Goal: Task Accomplishment & Management: Manage account settings

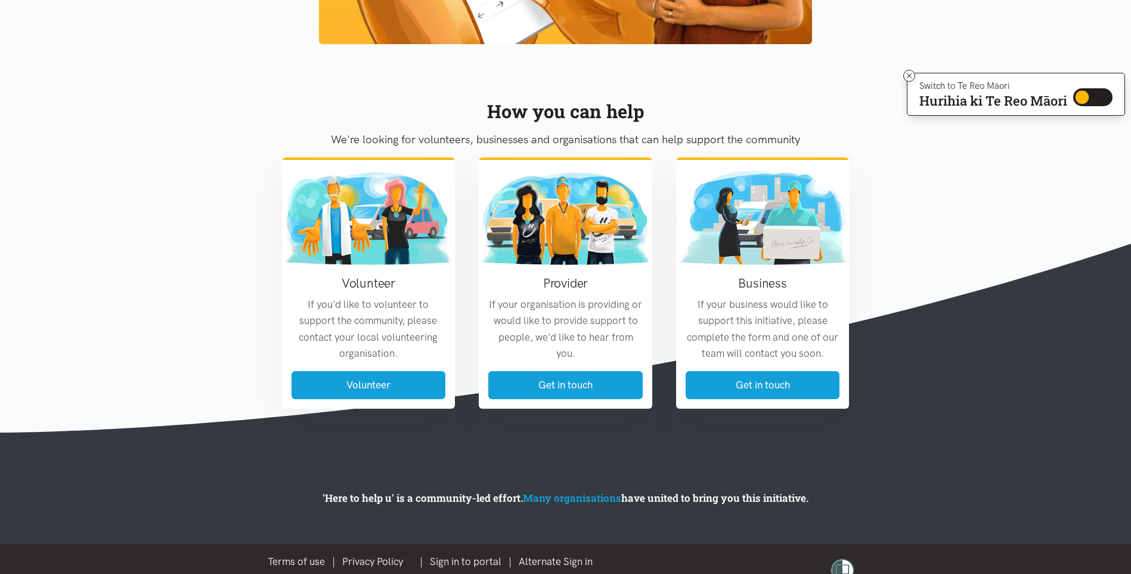
scroll to position [1340, 0]
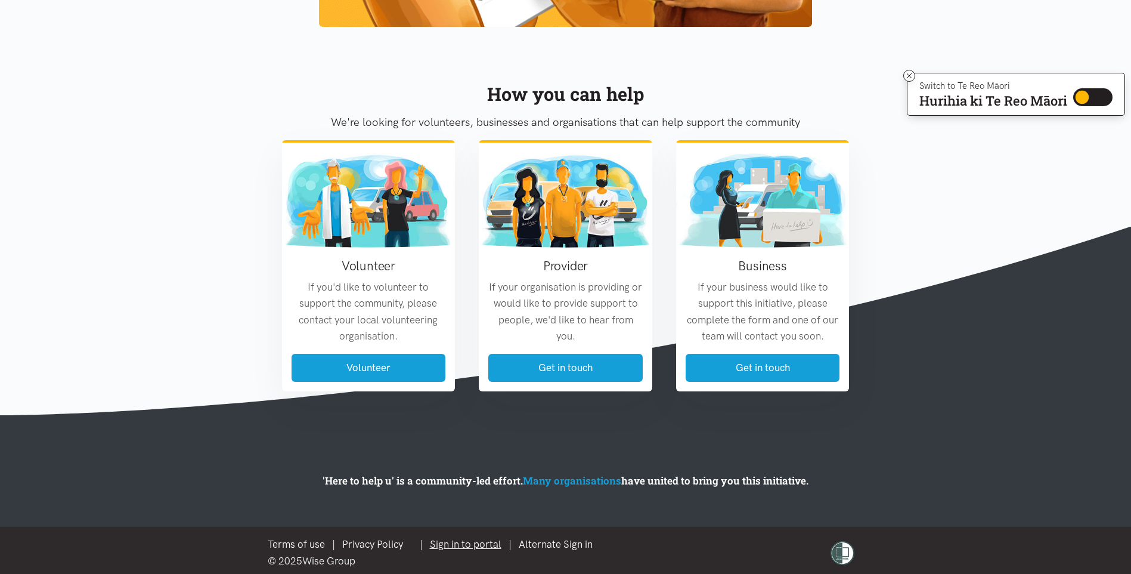
click at [466, 544] on link "Sign in to portal" at bounding box center [466, 544] width 72 height 12
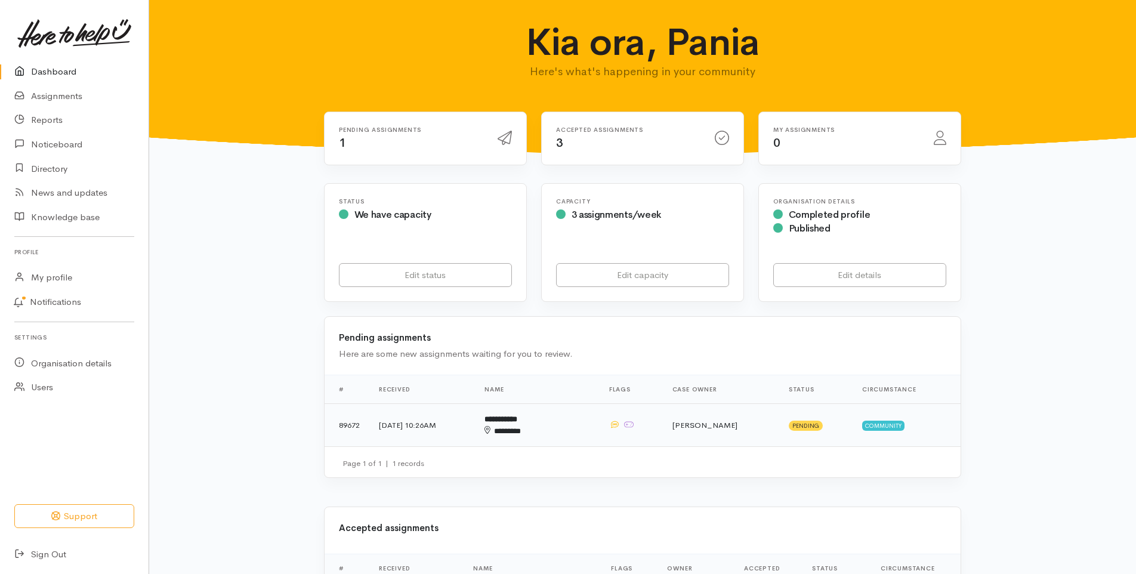
click at [517, 420] on b "**********" at bounding box center [500, 419] width 33 height 8
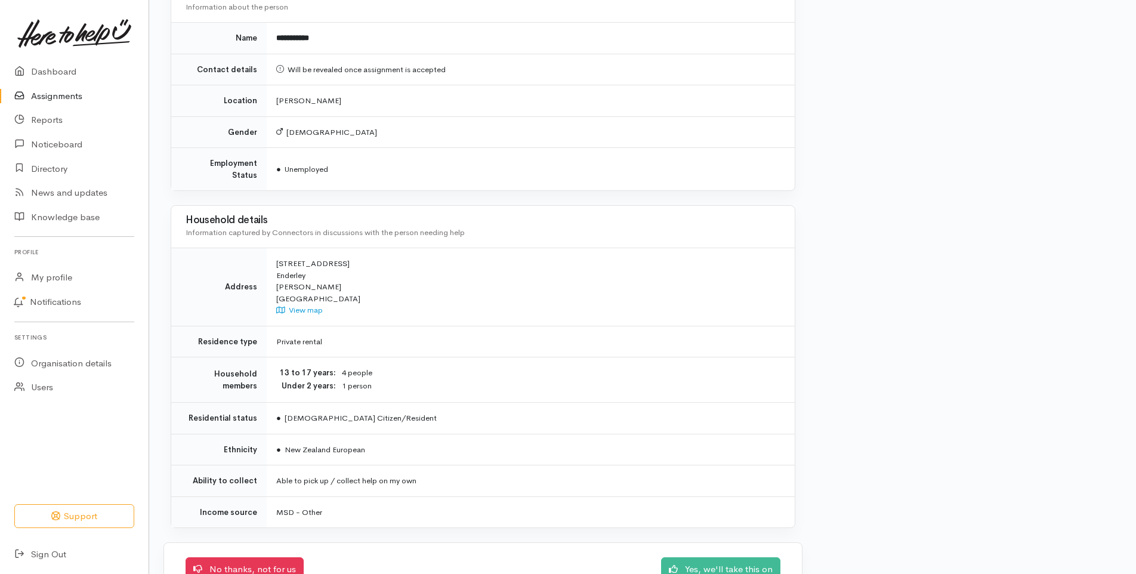
scroll to position [864, 0]
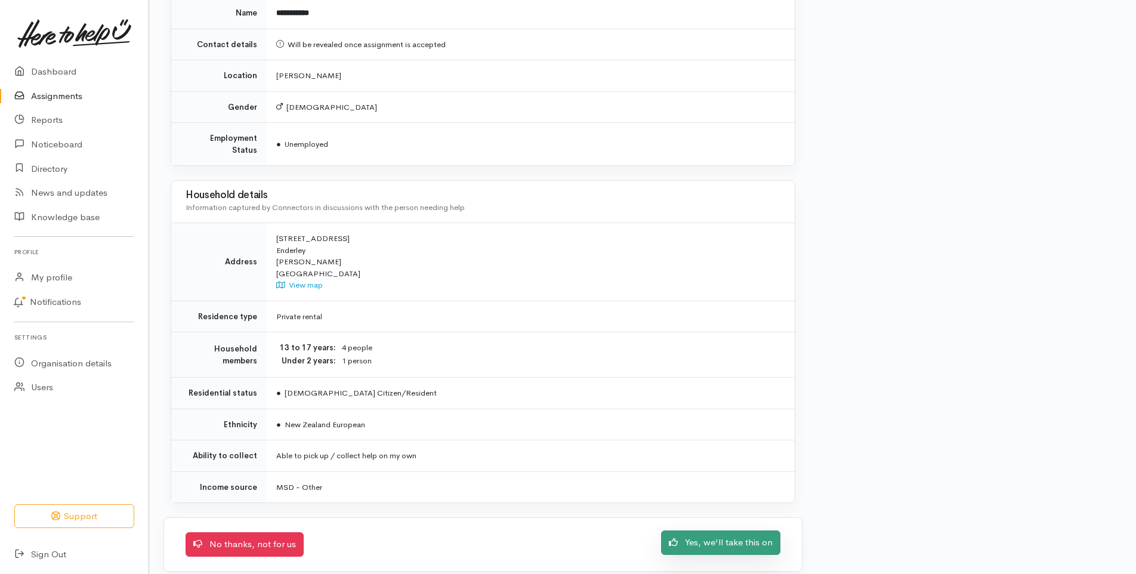
click at [747, 530] on link "Yes, we'll take this on" at bounding box center [720, 542] width 119 height 24
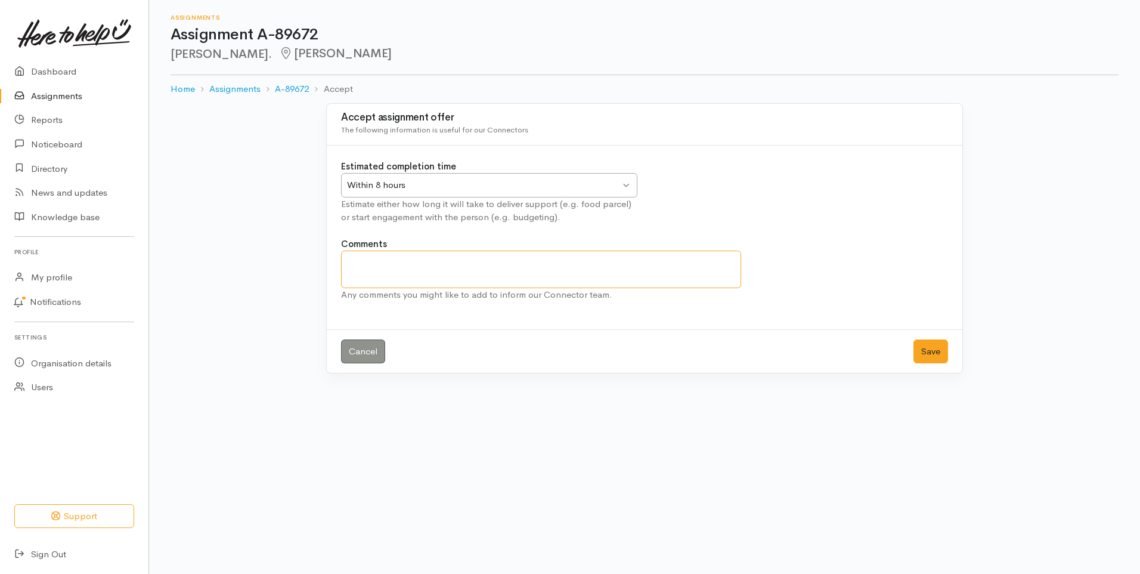
click at [419, 261] on textarea "Comments" at bounding box center [541, 270] width 400 height 38
type textarea "We have no newborn nappies or newborn formula at this time."
click at [932, 353] on button "Save" at bounding box center [931, 351] width 35 height 24
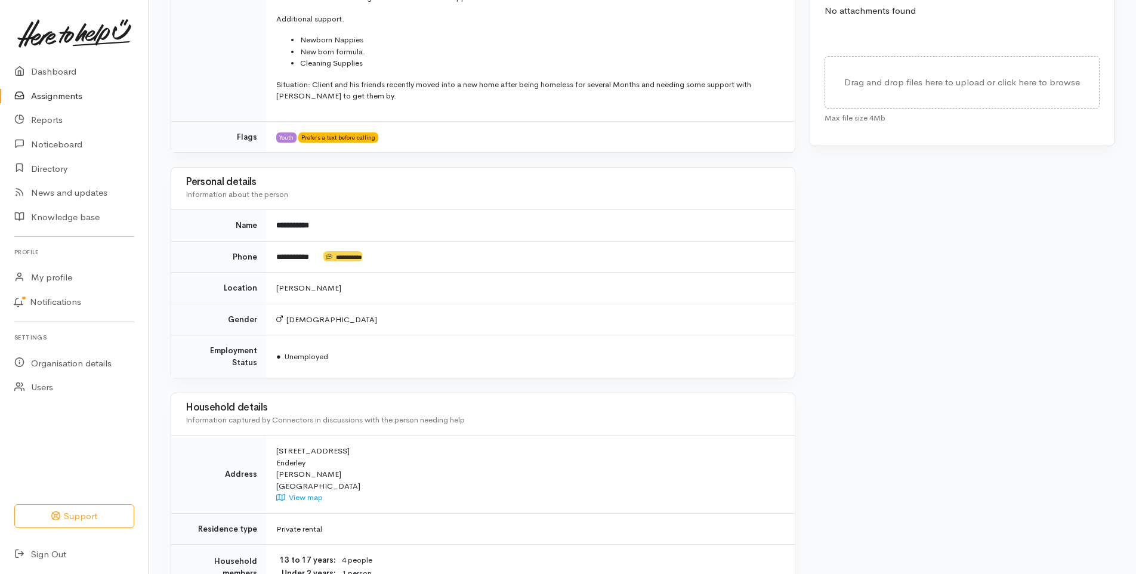
scroll to position [472, 0]
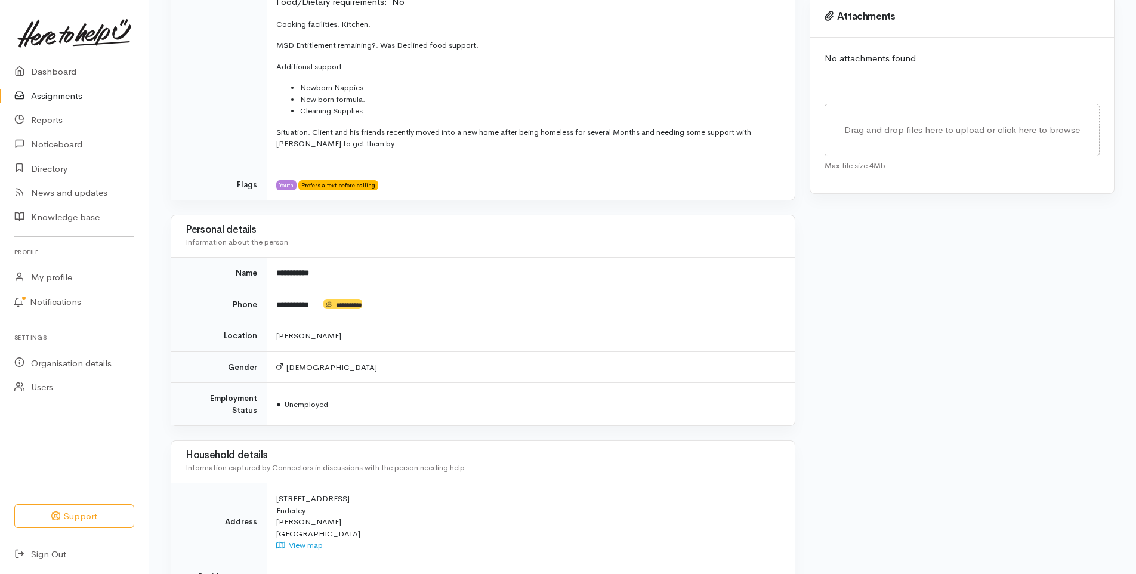
click at [63, 98] on link "Assignments" at bounding box center [74, 96] width 149 height 24
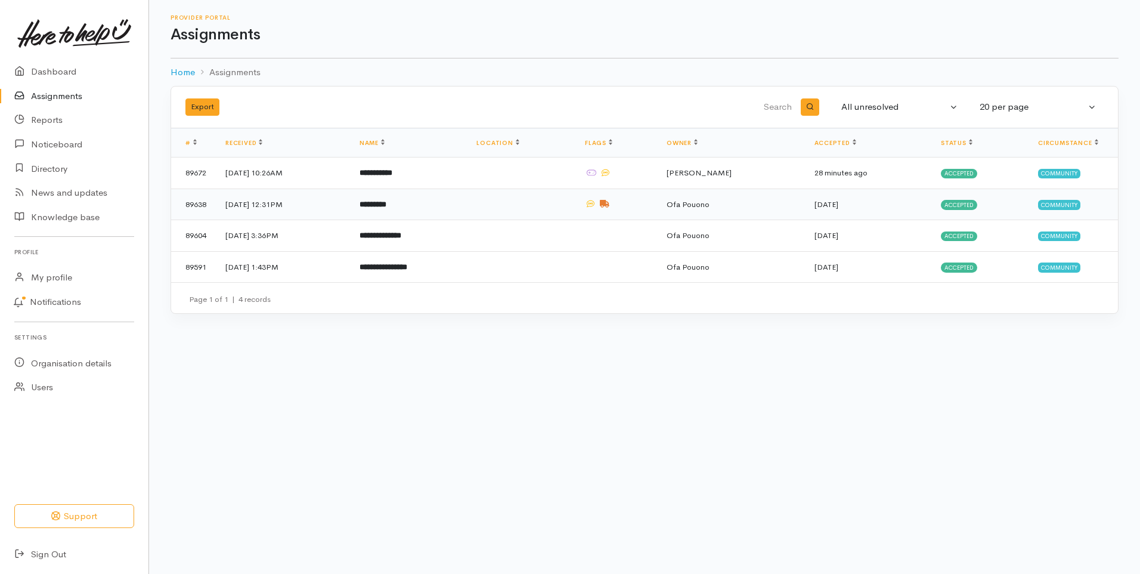
click at [386, 202] on b "*********" at bounding box center [373, 204] width 27 height 8
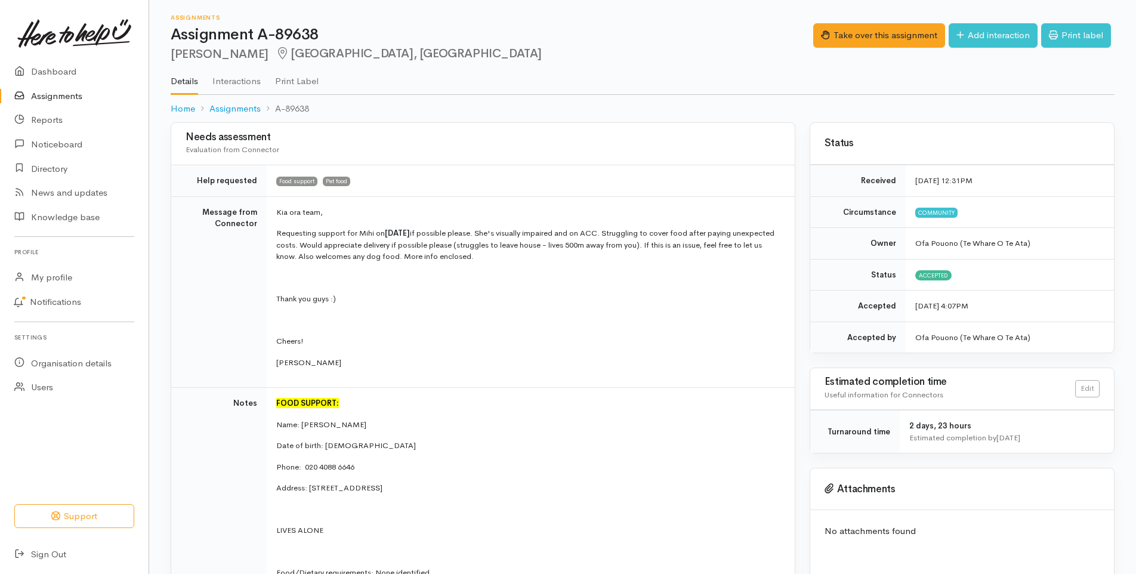
click at [61, 94] on link "Assignments" at bounding box center [74, 96] width 149 height 24
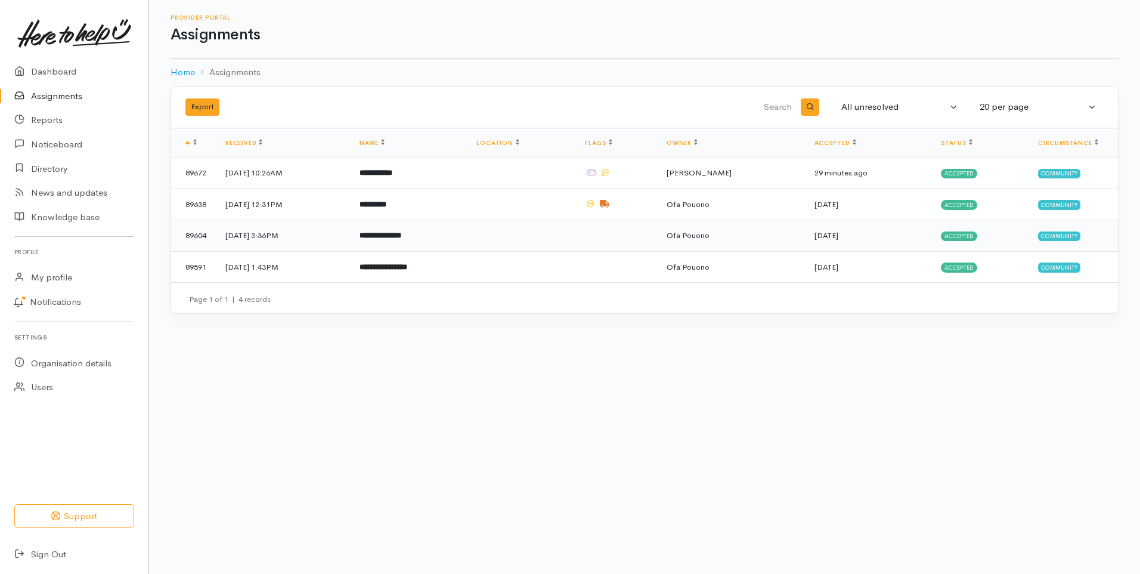
click at [255, 240] on td "[DATE] 3:36PM" at bounding box center [283, 236] width 134 height 32
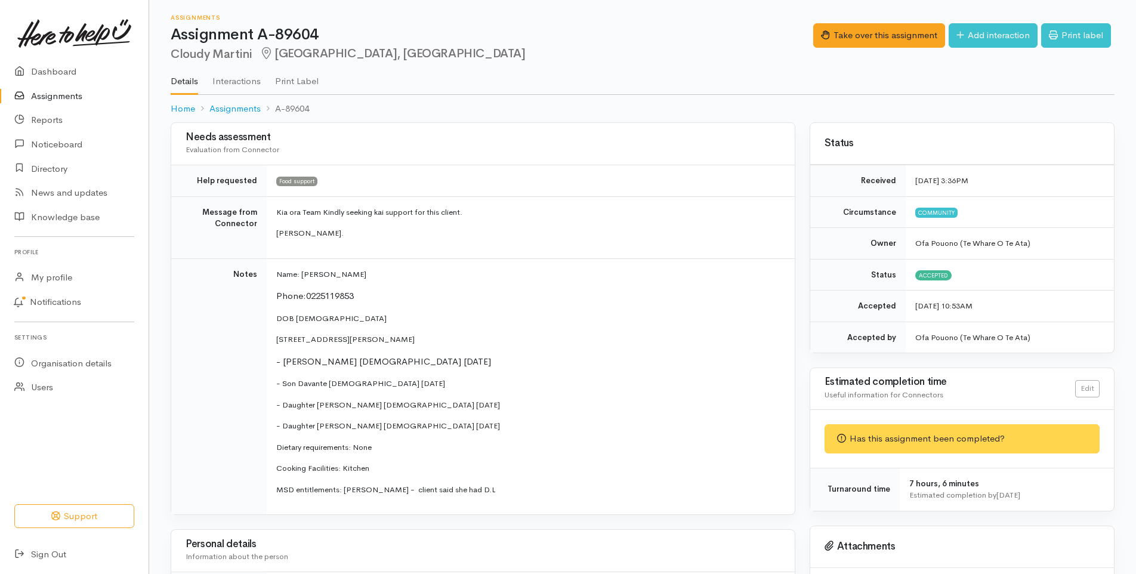
click at [51, 95] on link "Assignments" at bounding box center [74, 96] width 149 height 24
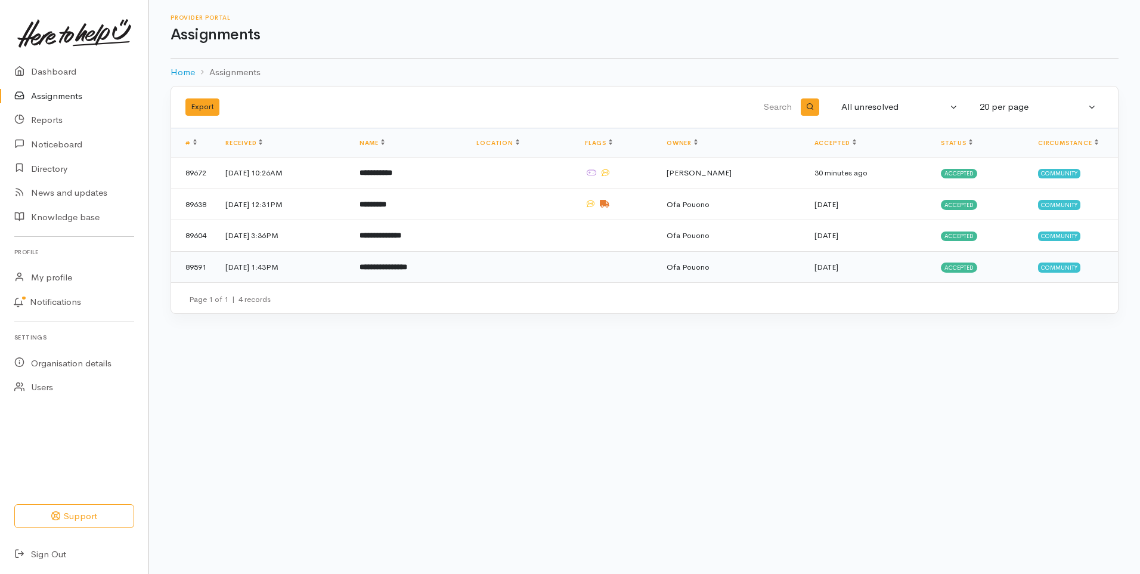
click at [710, 267] on span "Ofa Pouono" at bounding box center [688, 267] width 43 height 10
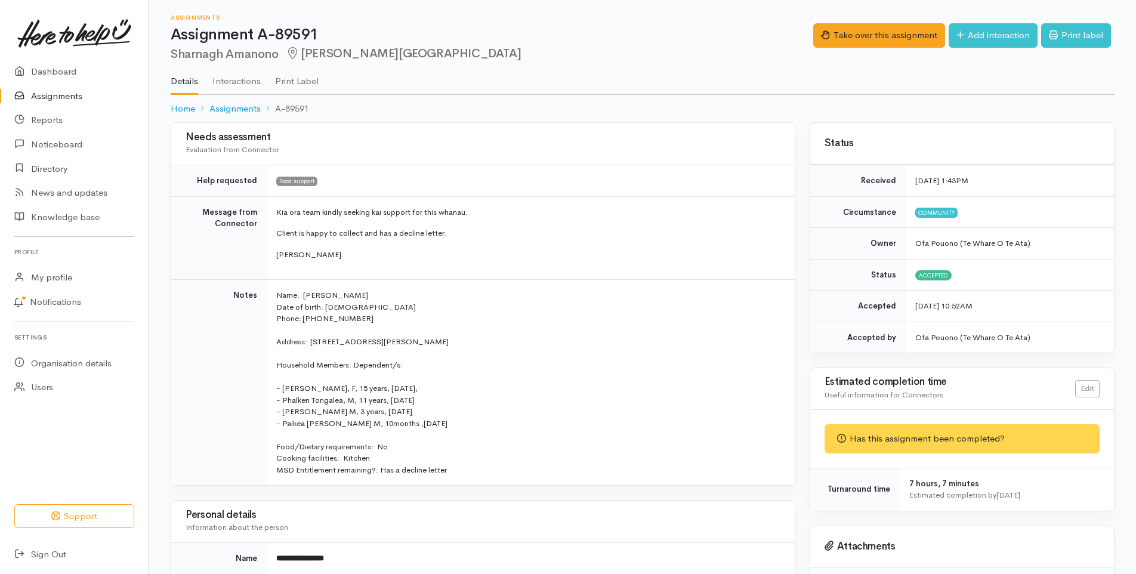
click at [64, 95] on link "Assignments" at bounding box center [74, 96] width 149 height 24
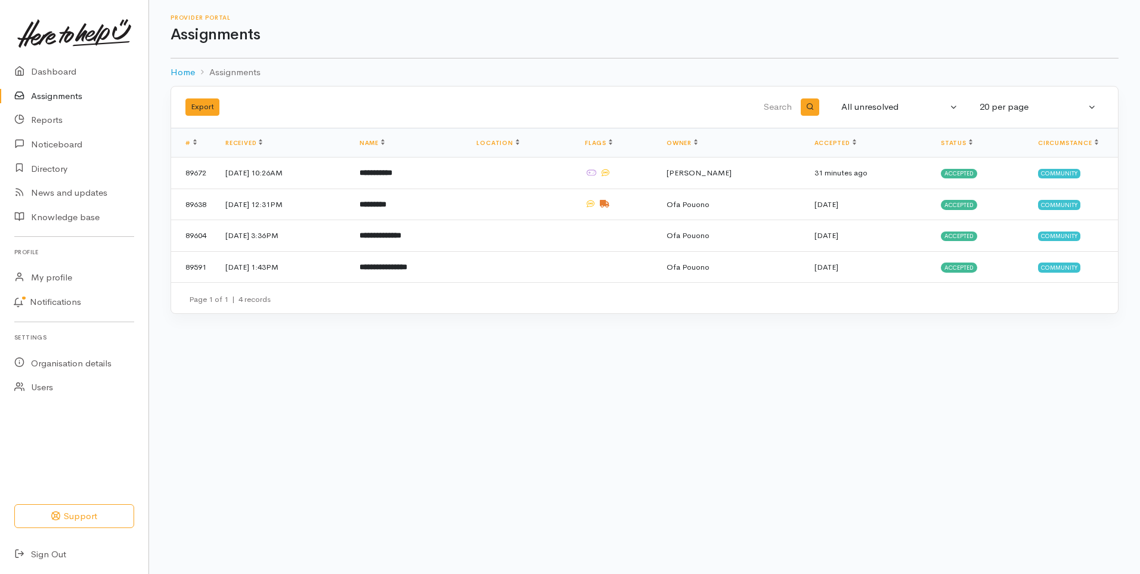
drag, startPoint x: 608, startPoint y: 170, endPoint x: 583, endPoint y: 156, distance: 28.6
drag, startPoint x: 583, startPoint y: 156, endPoint x: 409, endPoint y: 429, distance: 323.1
click at [410, 431] on body "Support Your 'Here to help u' liaison Your contact within the 'Here to help u' …" at bounding box center [570, 287] width 1140 height 574
click at [760, 240] on td "Ofa Pouono" at bounding box center [731, 236] width 148 height 32
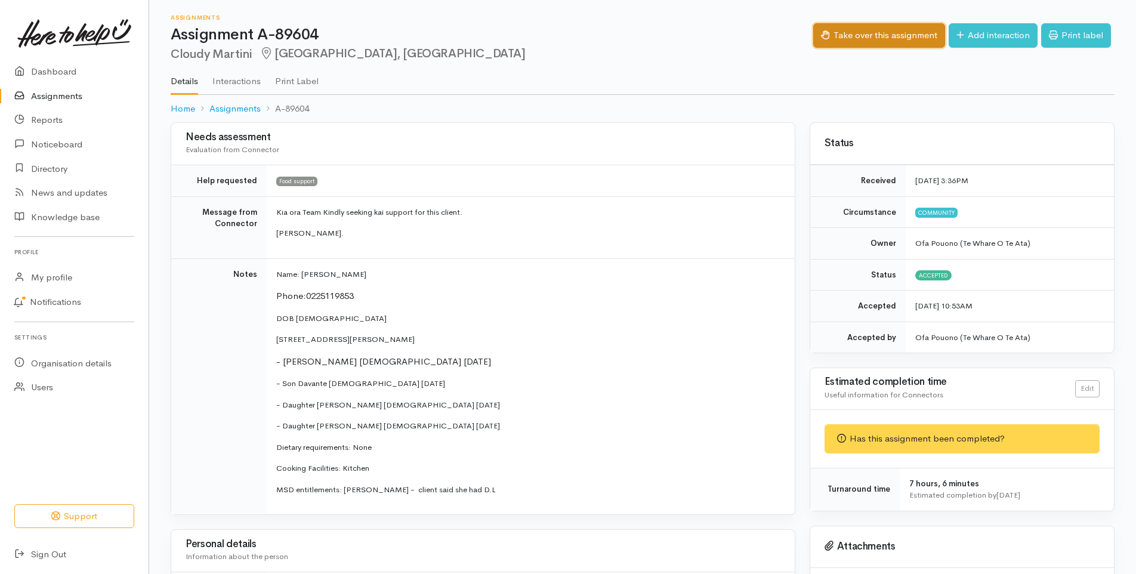
click at [889, 37] on button "Take over this assignment" at bounding box center [879, 35] width 132 height 24
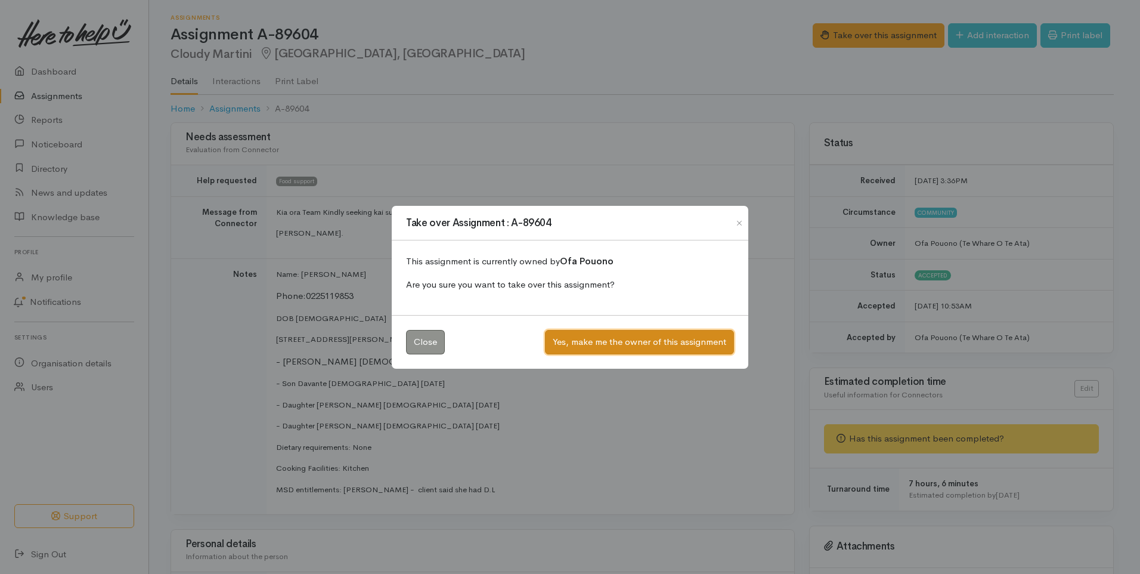
click at [630, 345] on button "Yes, make me the owner of this assignment" at bounding box center [639, 342] width 189 height 24
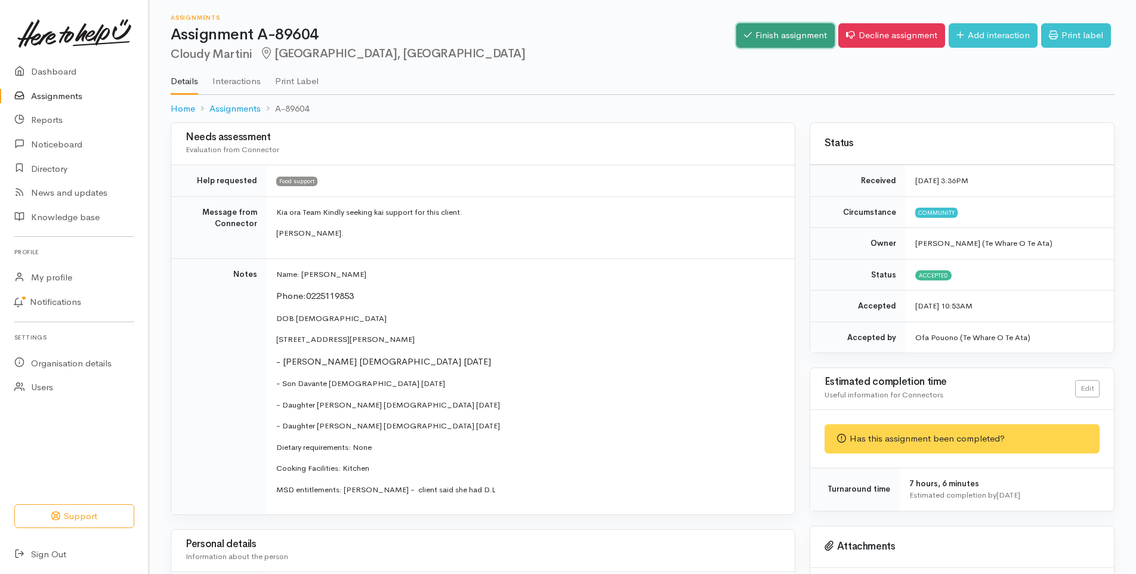
click at [767, 36] on link "Finish assignment" at bounding box center [785, 35] width 98 height 24
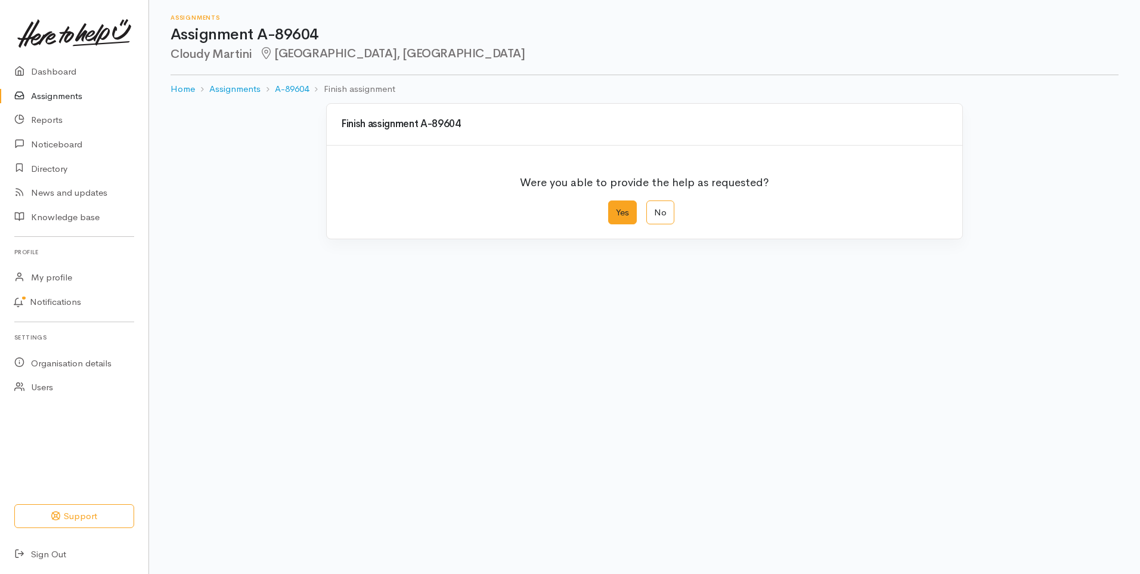
click at [617, 212] on label "Yes" at bounding box center [622, 212] width 29 height 24
click at [616, 208] on input "Yes" at bounding box center [612, 204] width 8 height 8
radio input "true"
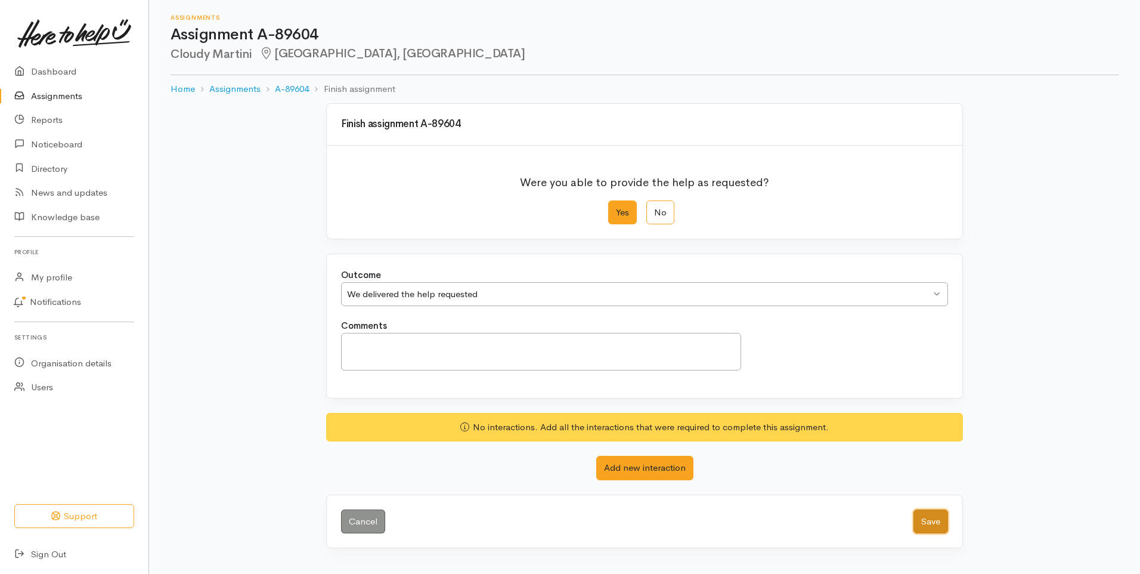
click at [936, 520] on button "Save" at bounding box center [931, 521] width 35 height 24
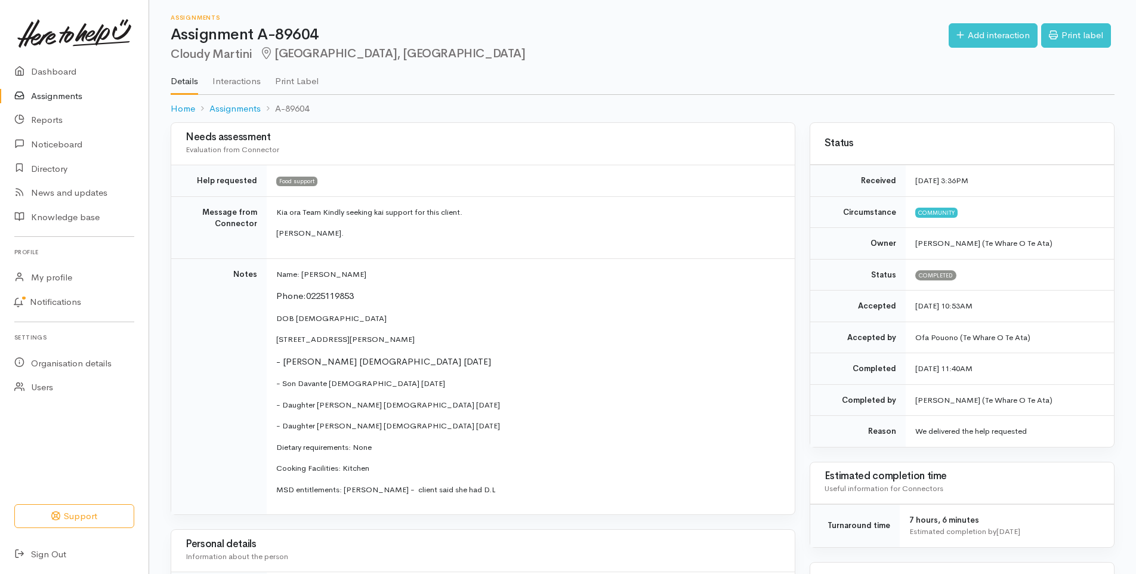
click at [48, 98] on link "Assignments" at bounding box center [74, 96] width 149 height 24
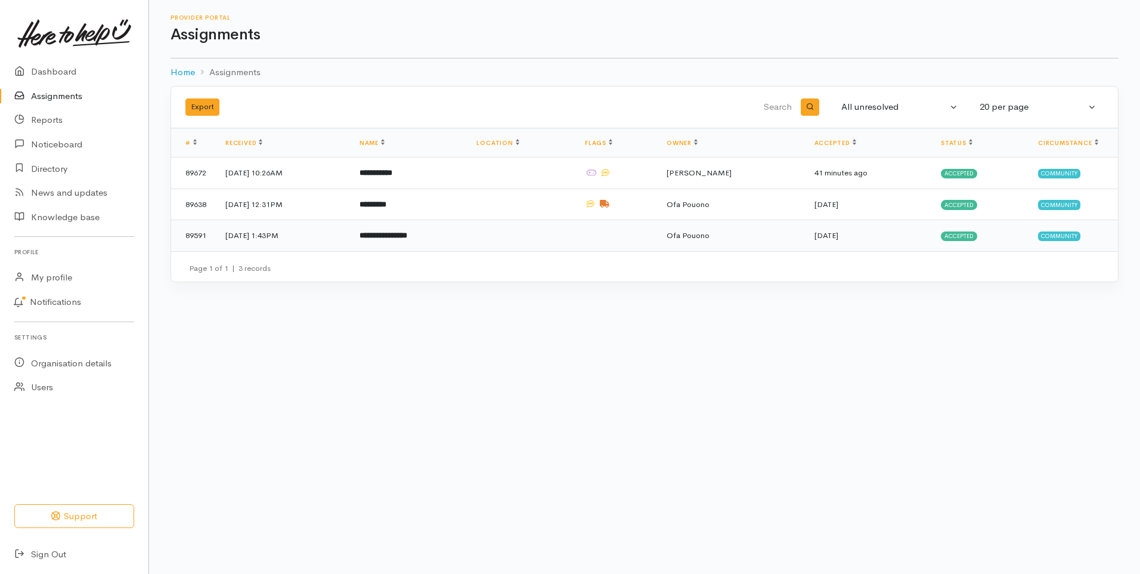
click at [407, 234] on b "**********" at bounding box center [384, 235] width 48 height 8
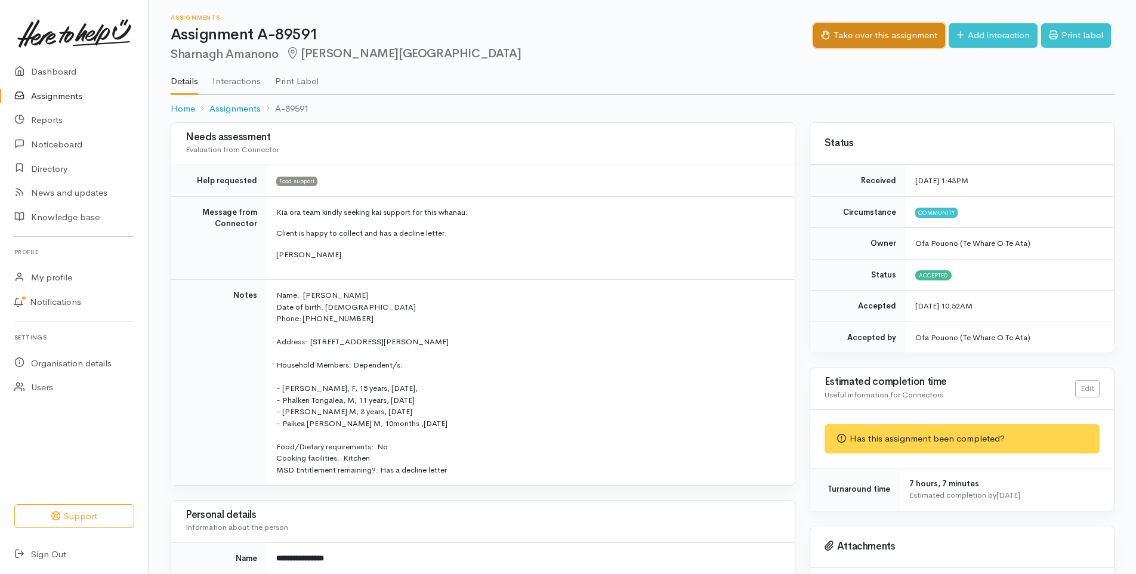
click at [883, 36] on button "Take over this assignment" at bounding box center [879, 35] width 132 height 24
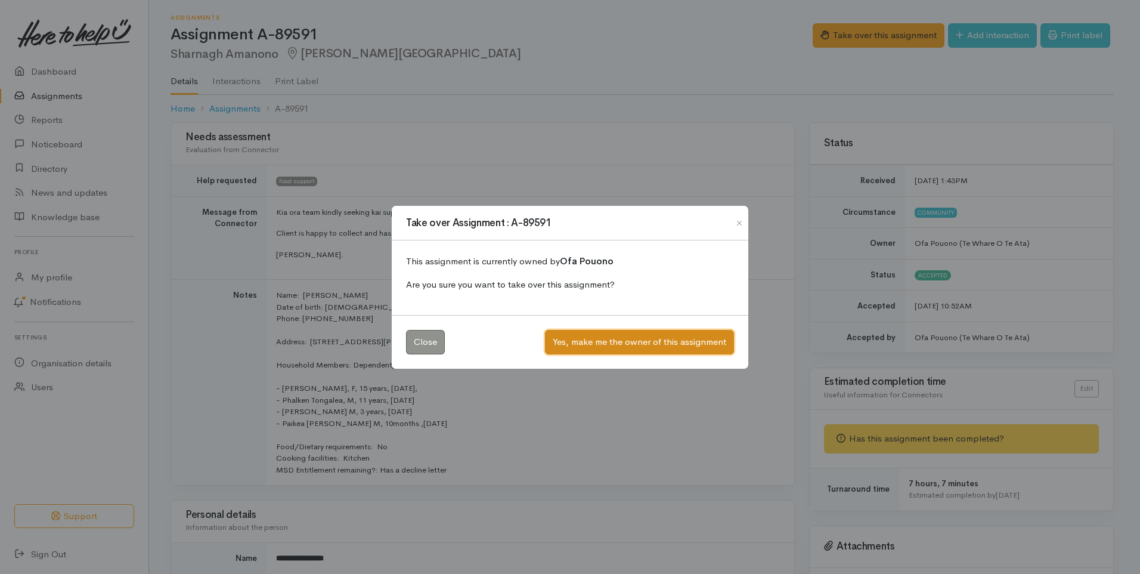
click at [624, 338] on button "Yes, make me the owner of this assignment" at bounding box center [639, 342] width 189 height 24
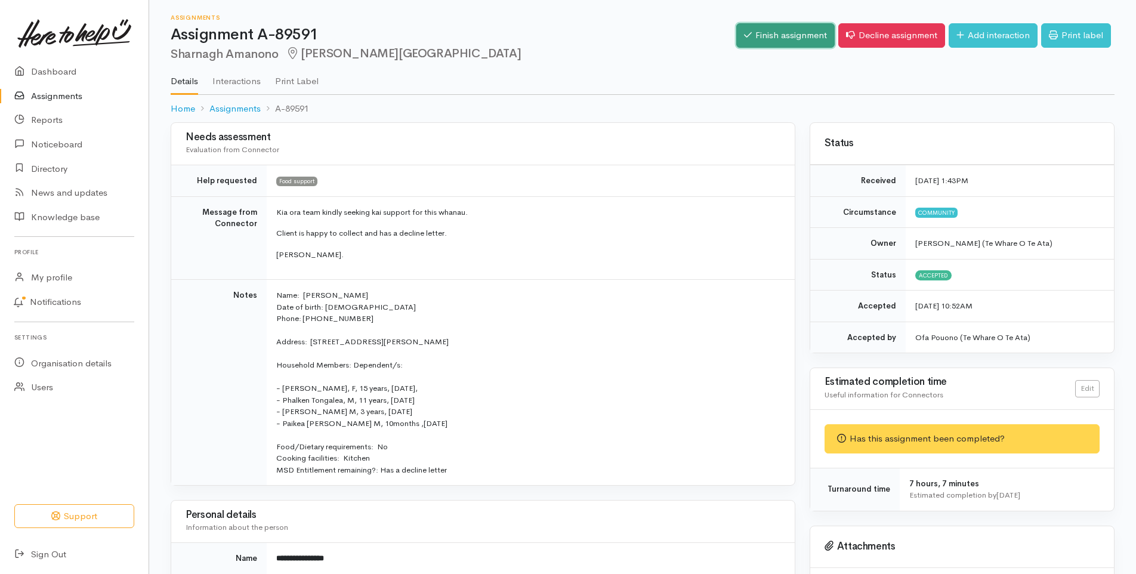
click at [761, 32] on link "Finish assignment" at bounding box center [785, 35] width 98 height 24
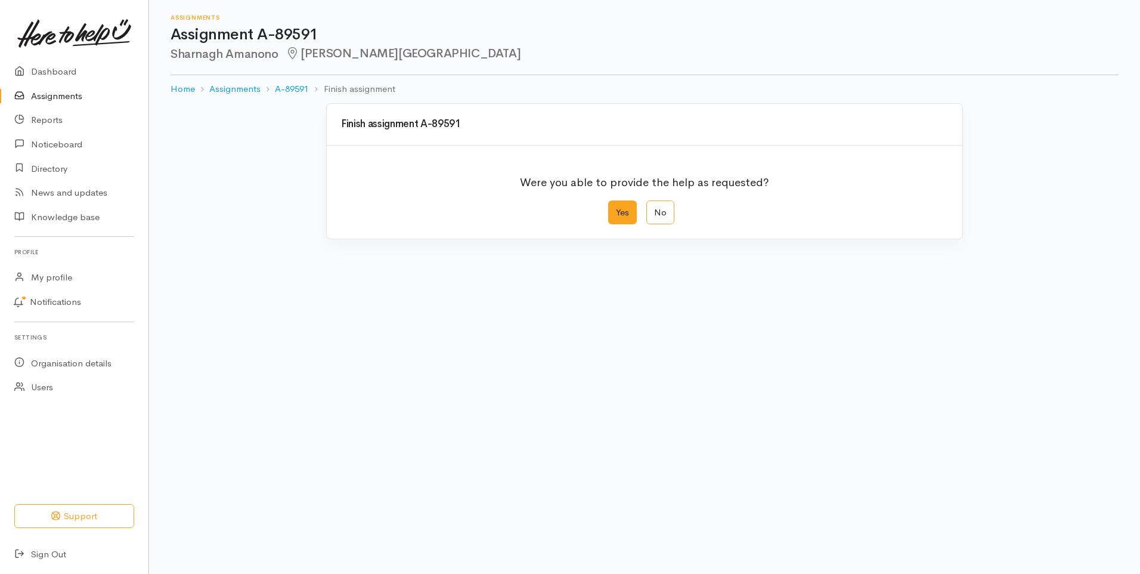
click at [620, 212] on label "Yes" at bounding box center [622, 212] width 29 height 24
click at [616, 208] on input "Yes" at bounding box center [612, 204] width 8 height 8
radio input "true"
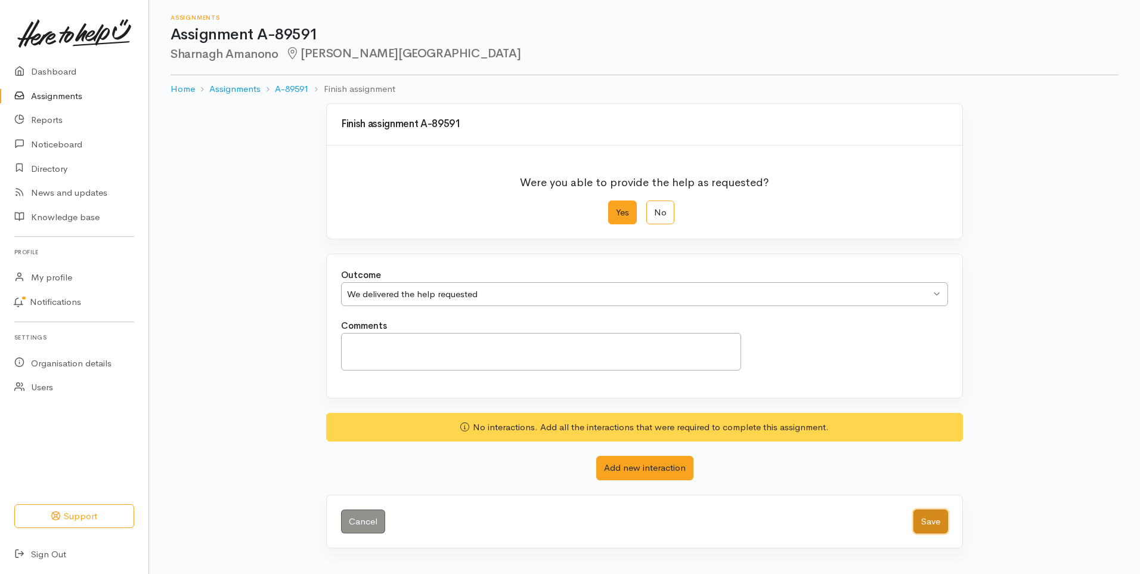
click at [925, 519] on button "Save" at bounding box center [931, 521] width 35 height 24
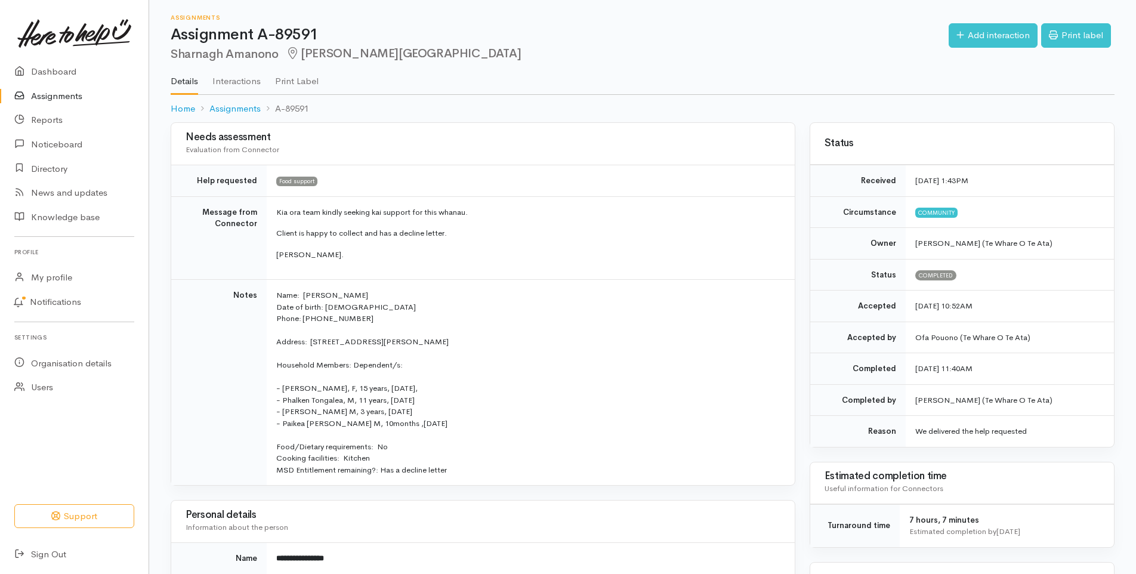
click at [70, 97] on link "Assignments" at bounding box center [74, 96] width 149 height 24
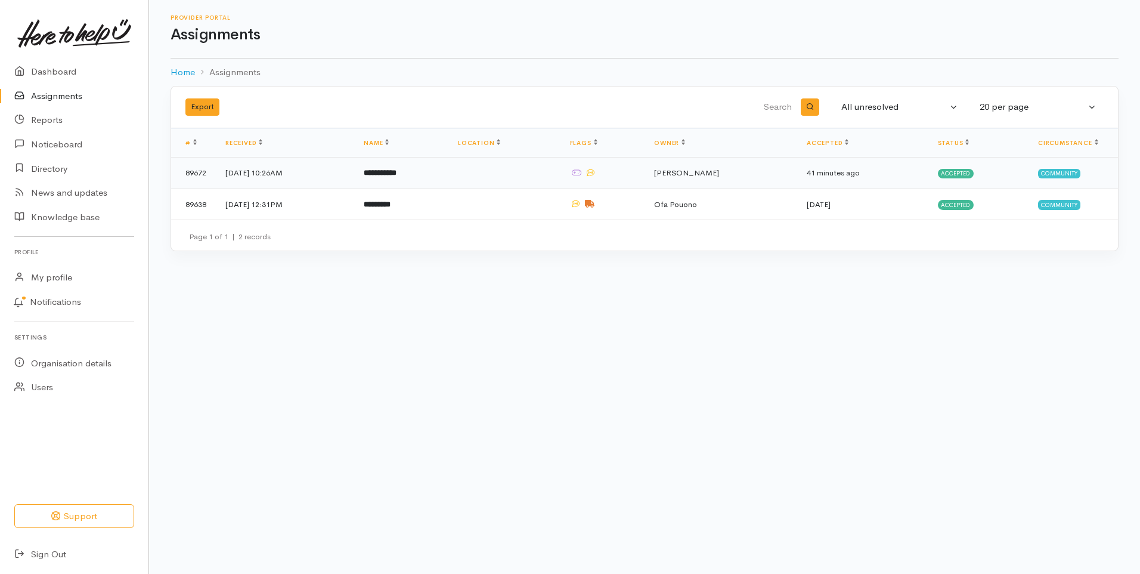
click at [397, 169] on b "**********" at bounding box center [380, 173] width 33 height 8
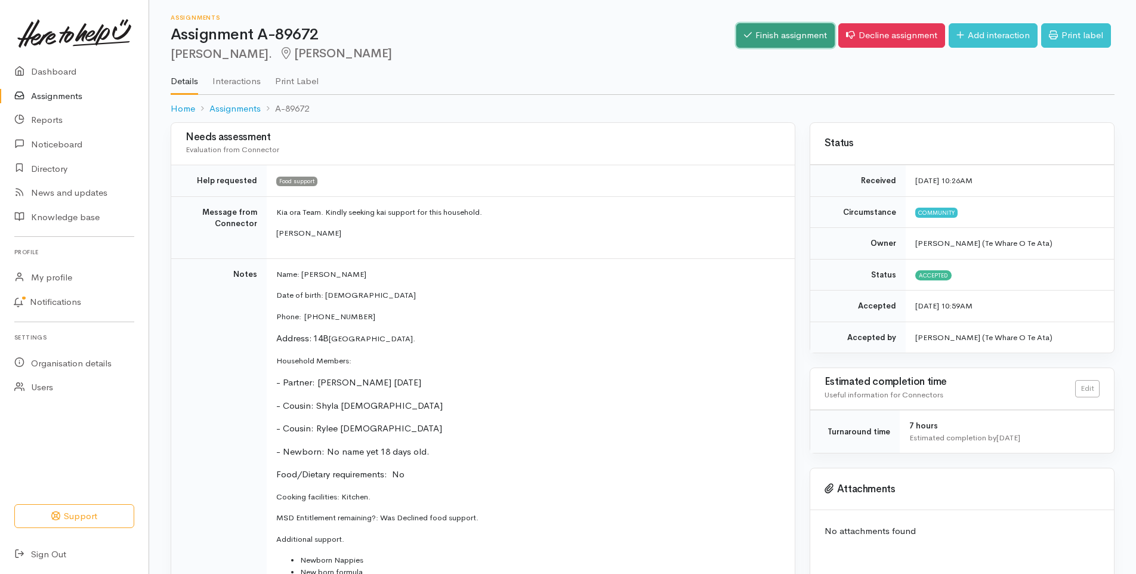
click at [762, 36] on link "Finish assignment" at bounding box center [785, 35] width 98 height 24
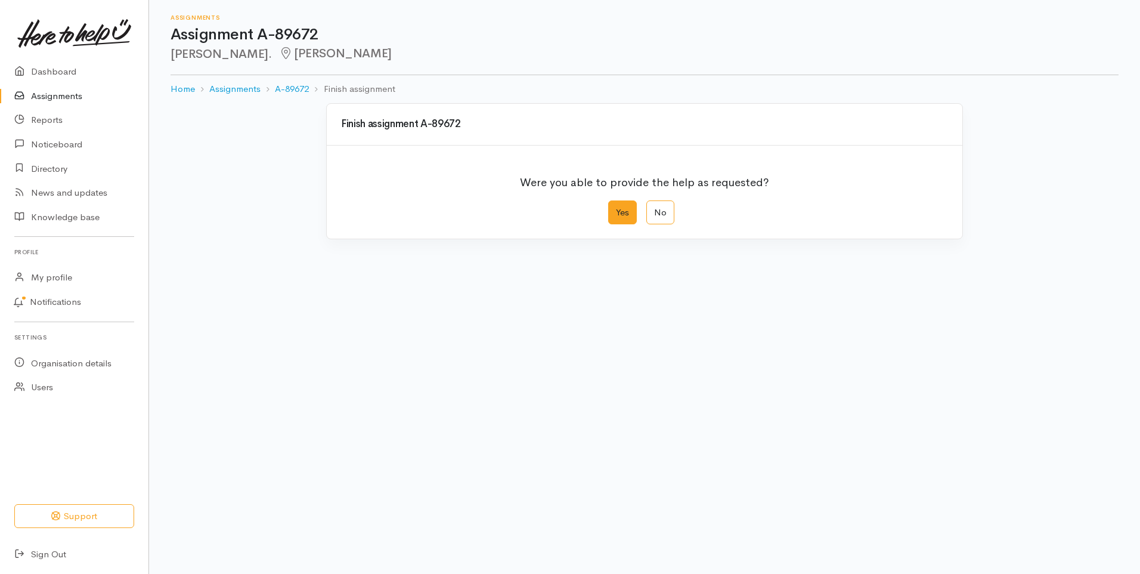
click at [621, 209] on label "Yes" at bounding box center [622, 212] width 29 height 24
click at [616, 208] on input "Yes" at bounding box center [612, 204] width 8 height 8
radio input "true"
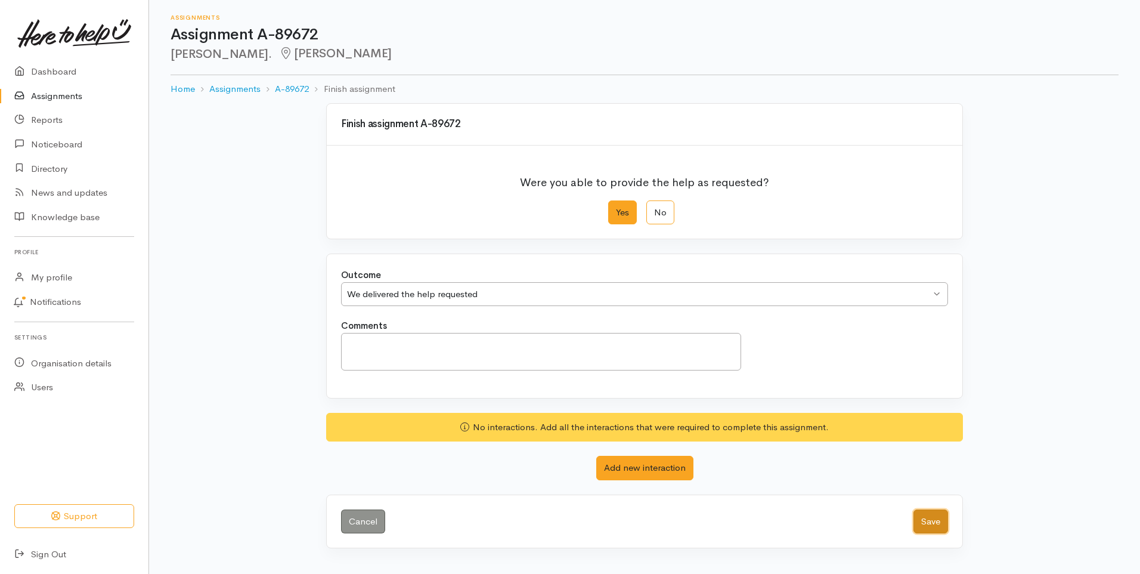
click at [937, 522] on button "Save" at bounding box center [931, 521] width 35 height 24
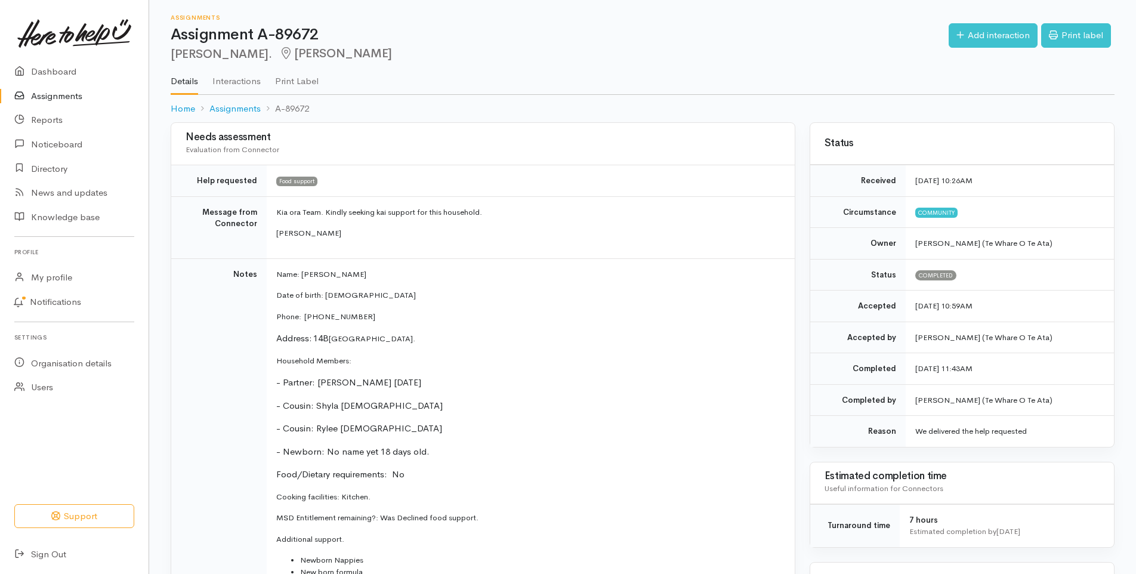
click at [58, 95] on link "Assignments" at bounding box center [74, 96] width 149 height 24
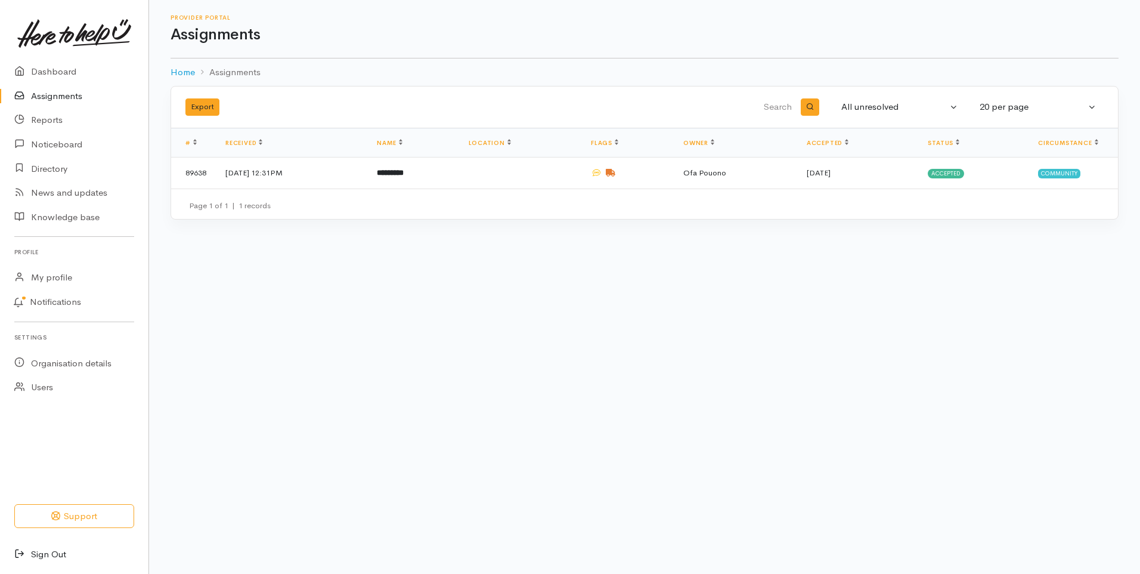
click at [62, 553] on link "Sign Out" at bounding box center [74, 554] width 149 height 24
